Goal: Navigation & Orientation: Find specific page/section

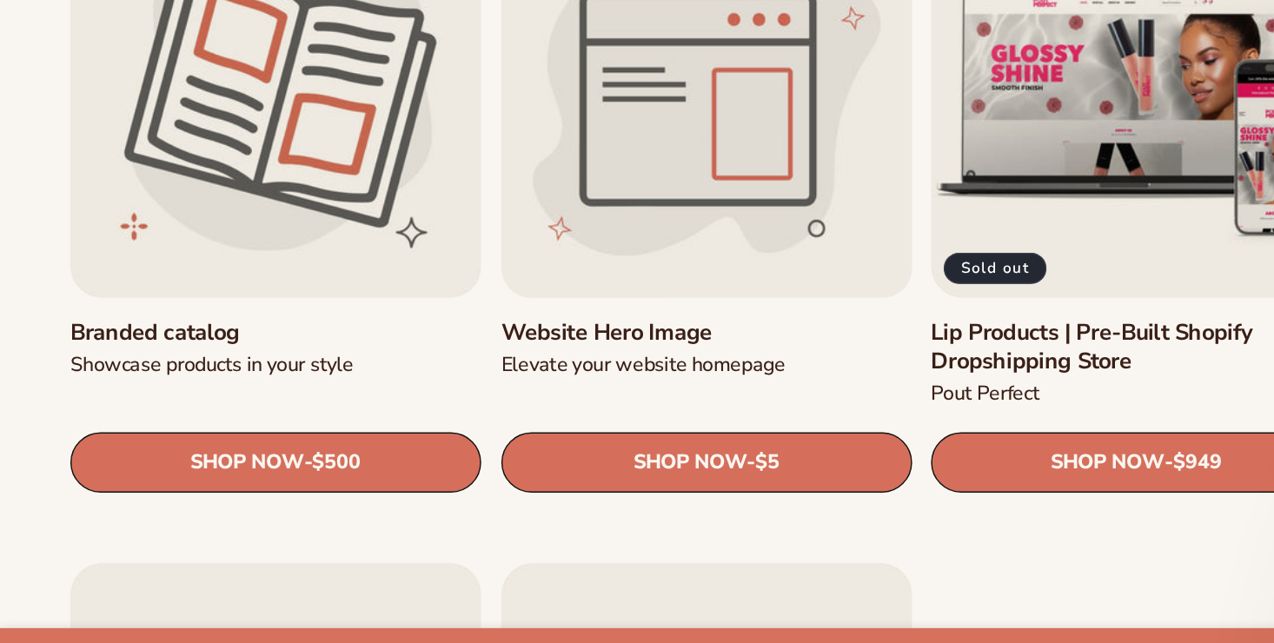
scroll to position [1897, 0]
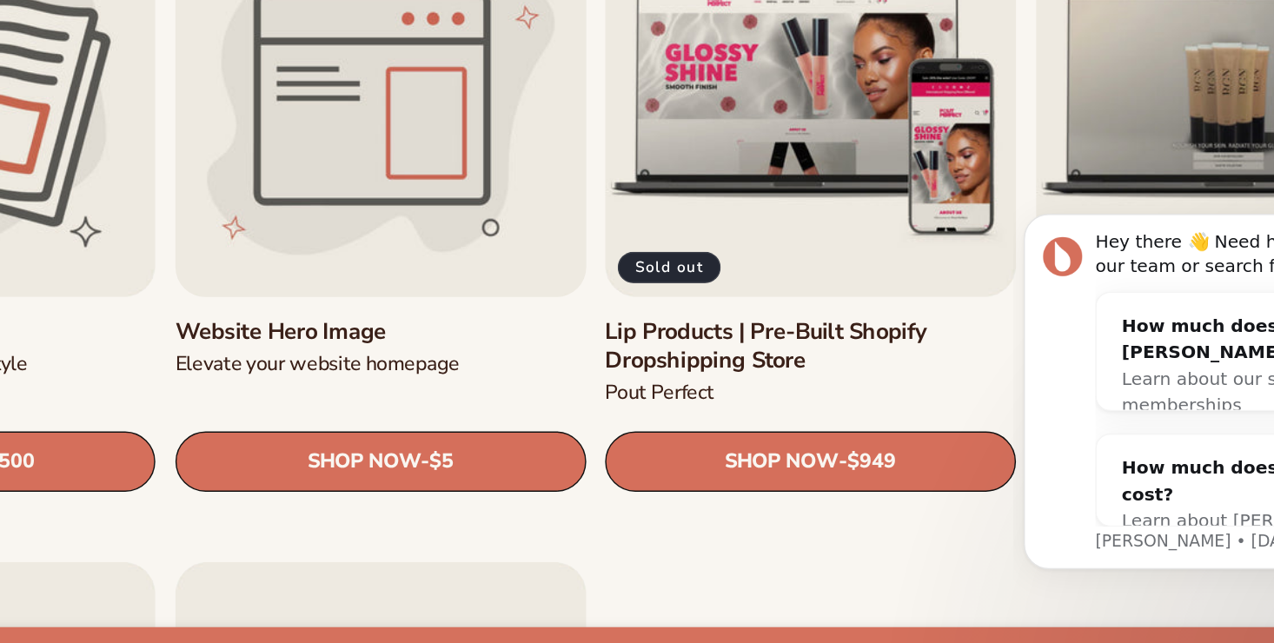
click at [511, 375] on link "Website Hero Image" at bounding box center [489, 365] width 284 height 20
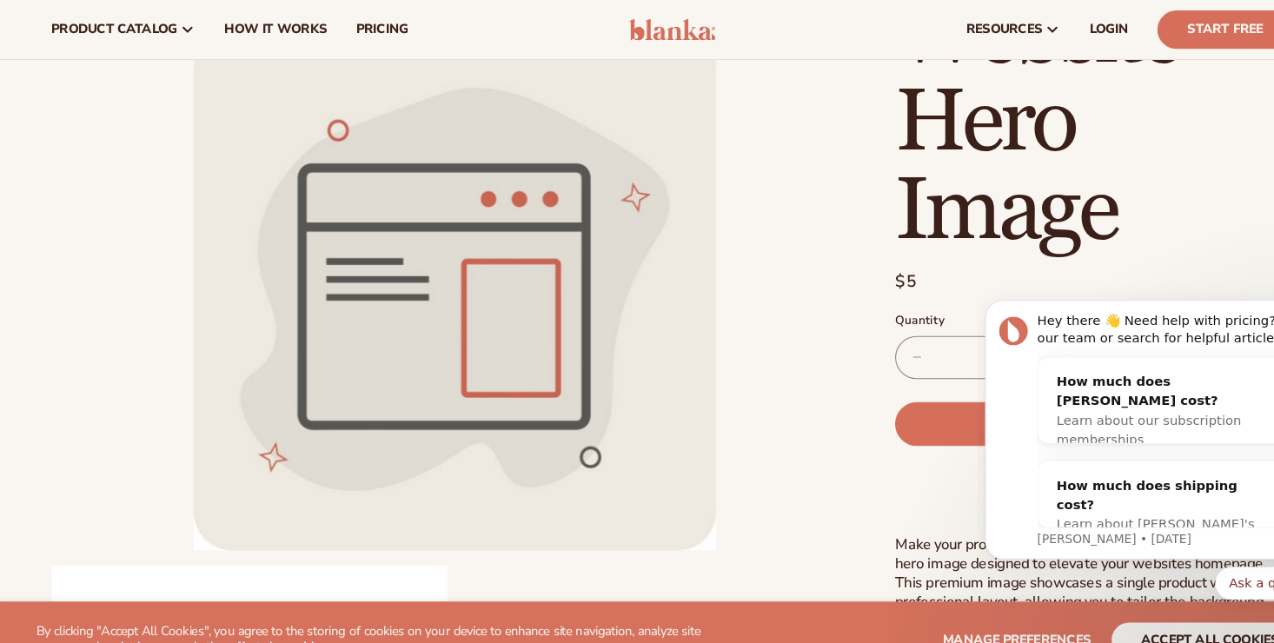
scroll to position [143, 0]
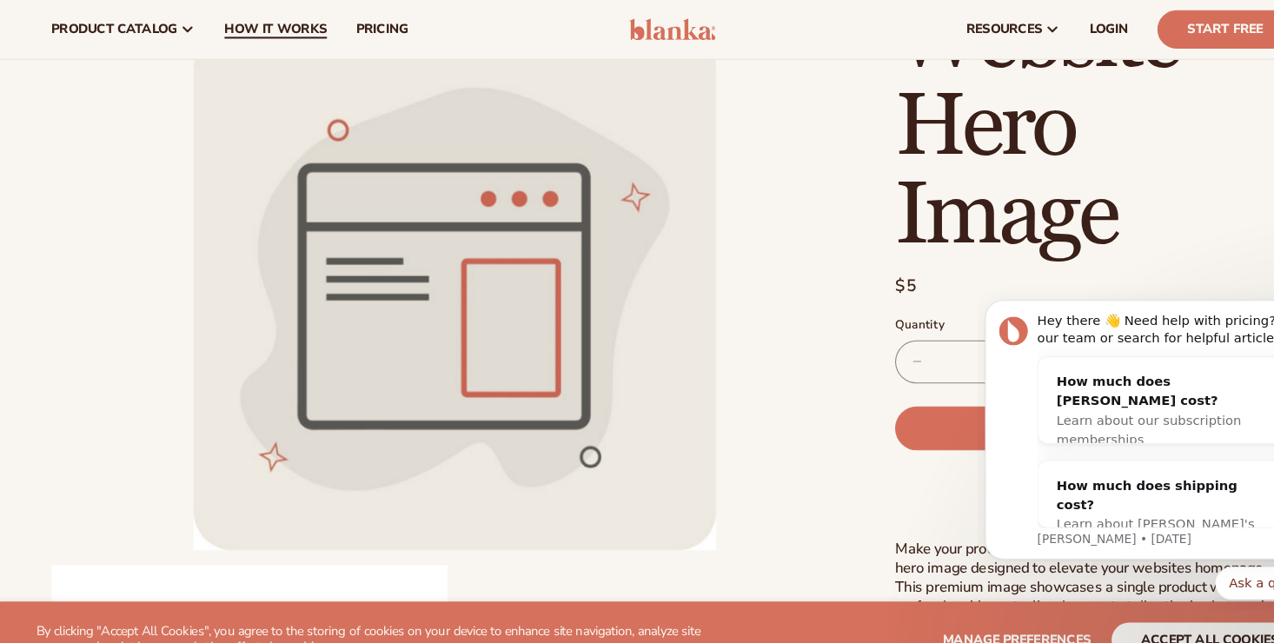
click at [281, 31] on span "How It Works" at bounding box center [261, 28] width 97 height 14
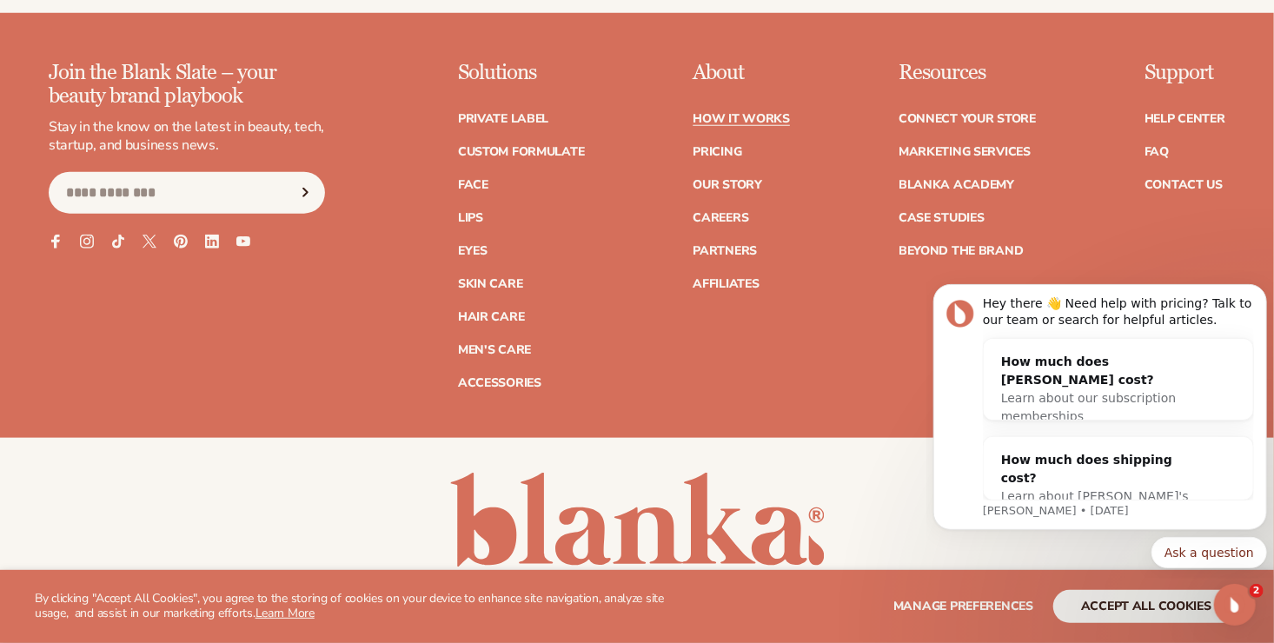
scroll to position [3954, 0]
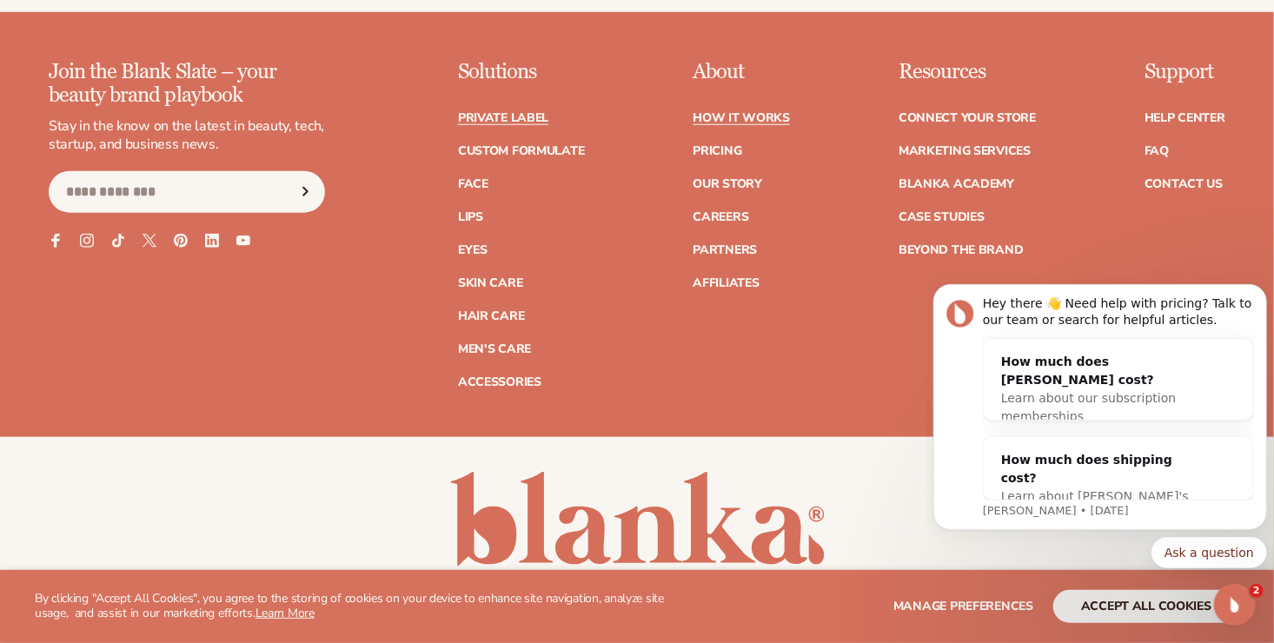
click at [533, 112] on link "Private label" at bounding box center [503, 118] width 90 height 12
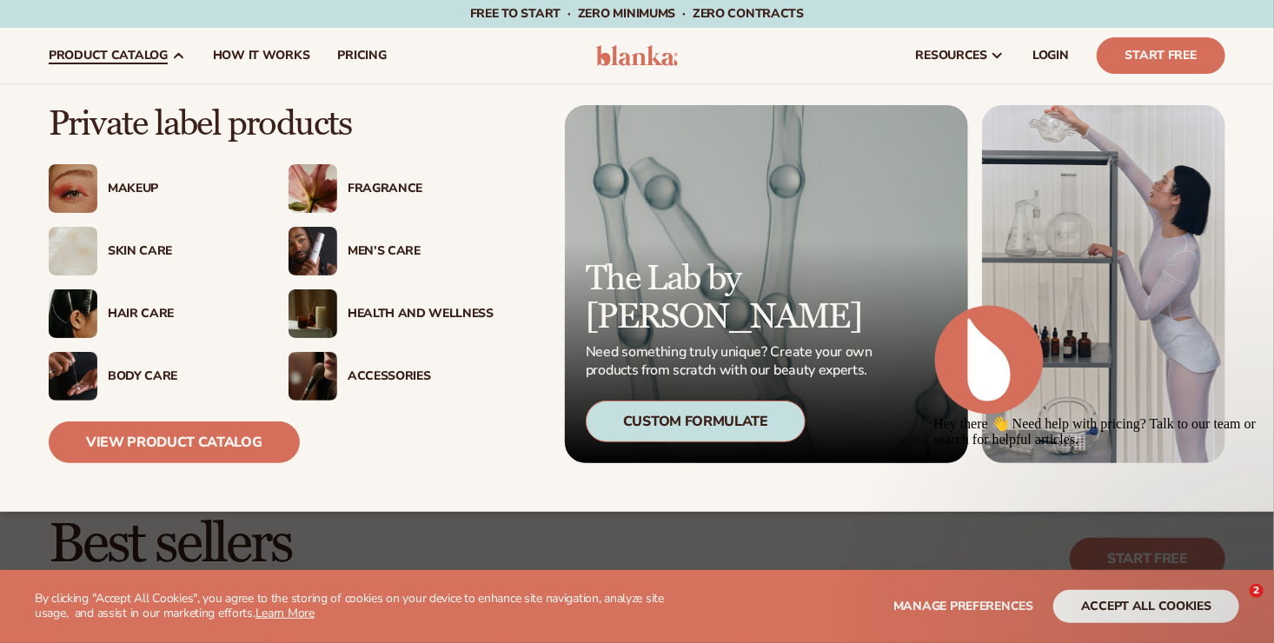
click at [151, 198] on div "Makeup" at bounding box center [151, 188] width 205 height 49
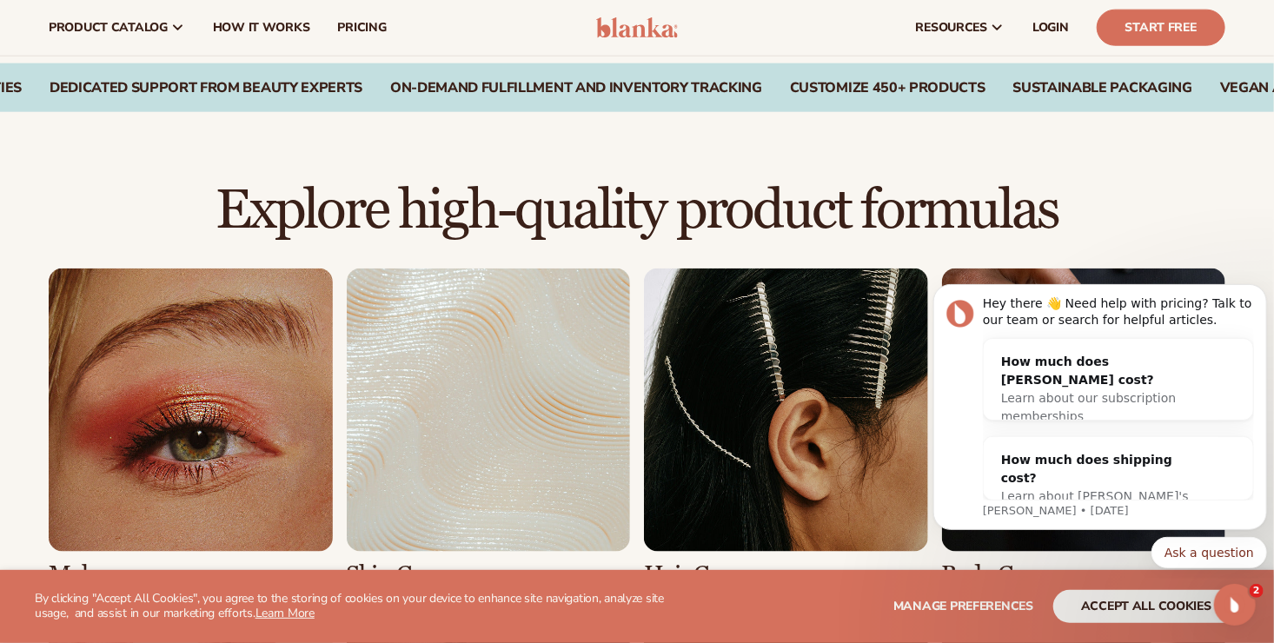
scroll to position [1036, 0]
